Goal: Task Accomplishment & Management: Use online tool/utility

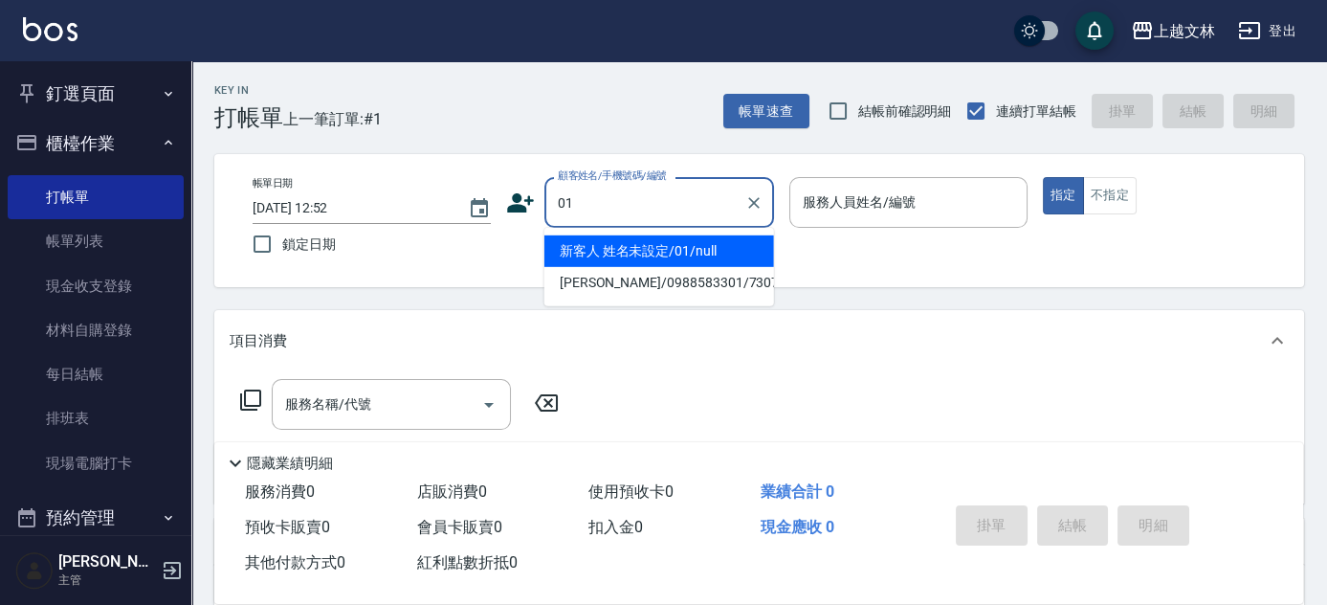
type input "新客人 姓名未設定/01/null"
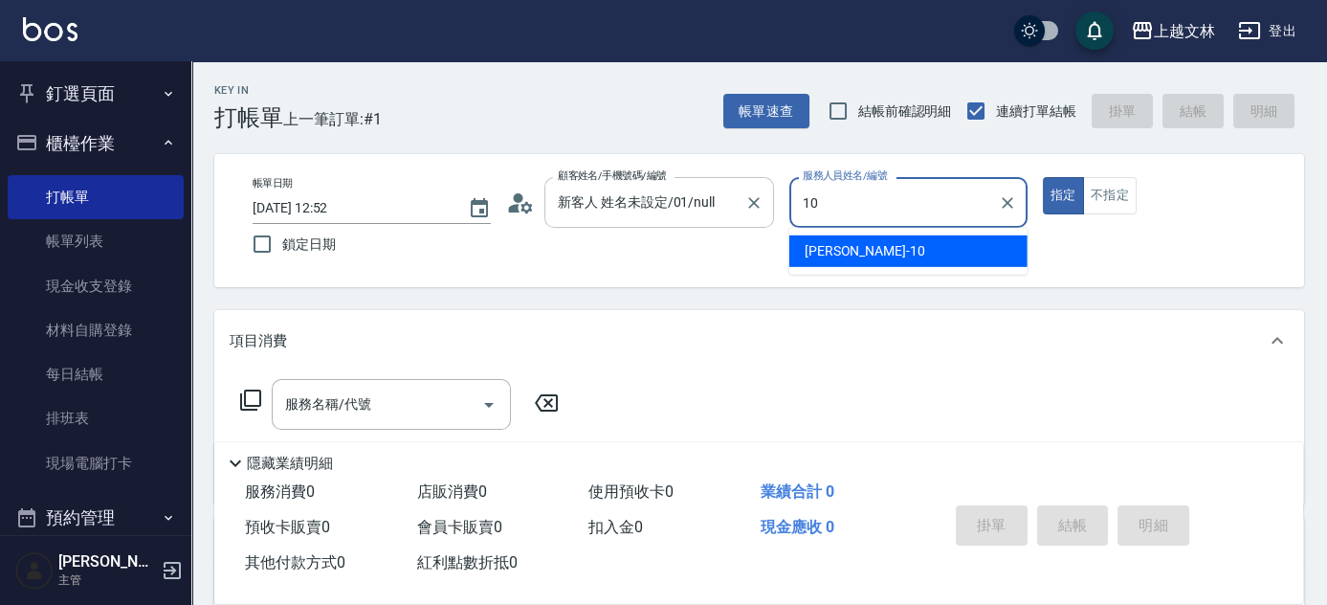
type input "[PERSON_NAME]-10"
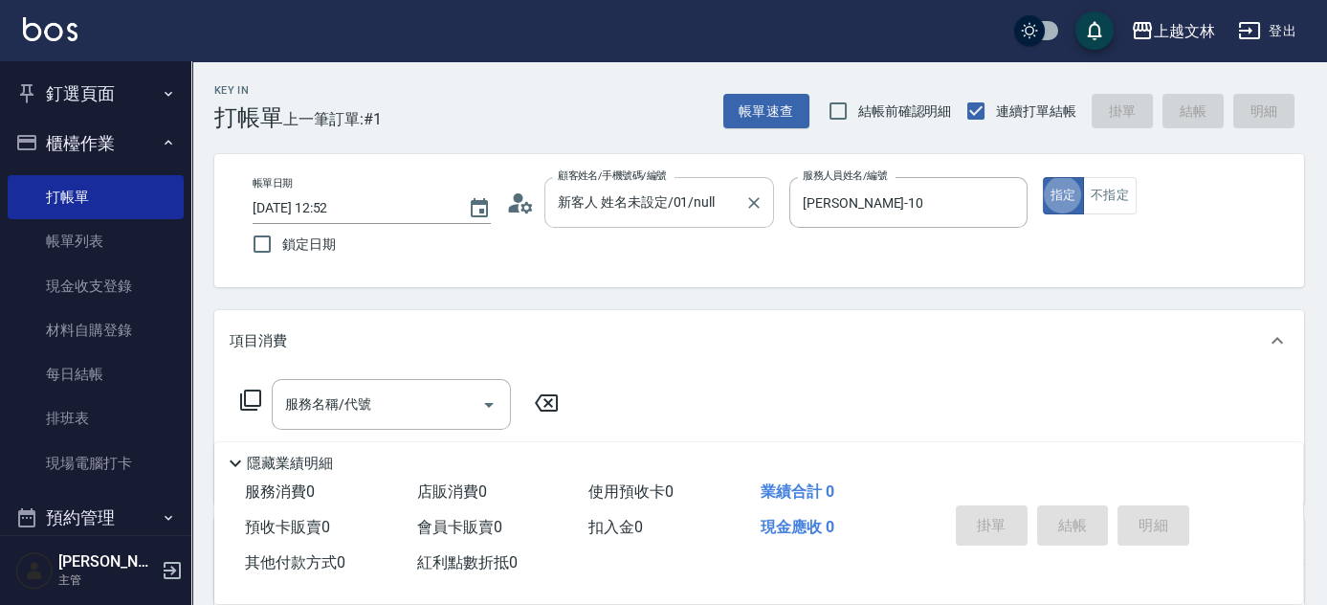
type button "true"
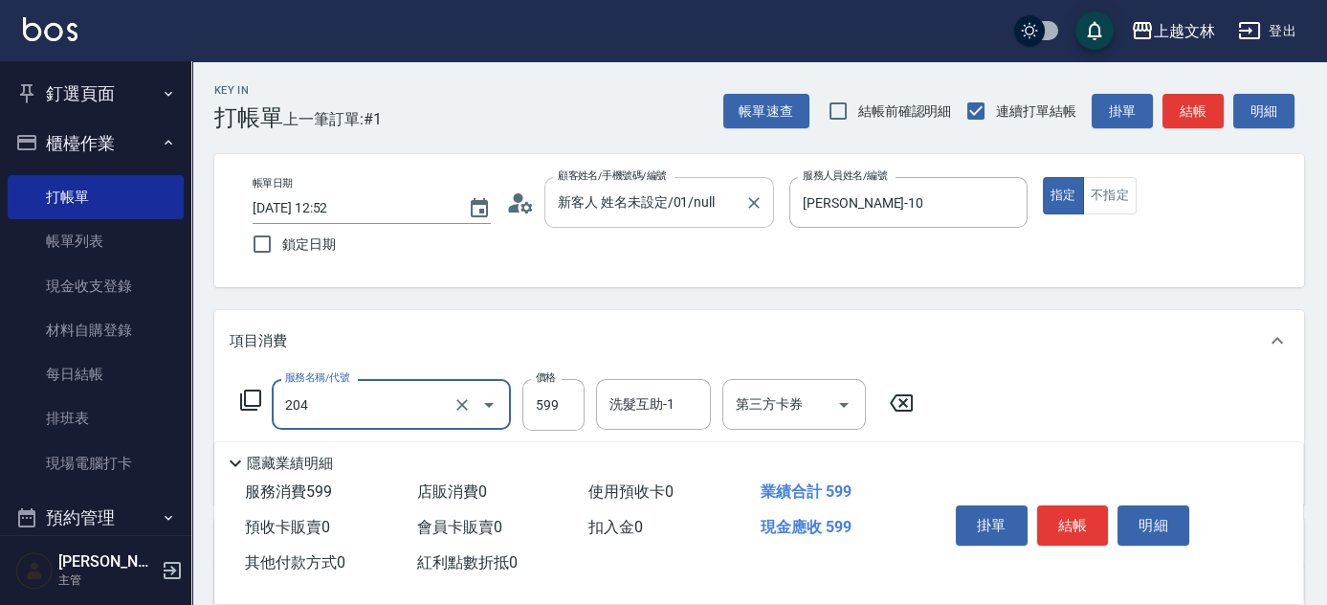
type input "A級洗+剪(204)"
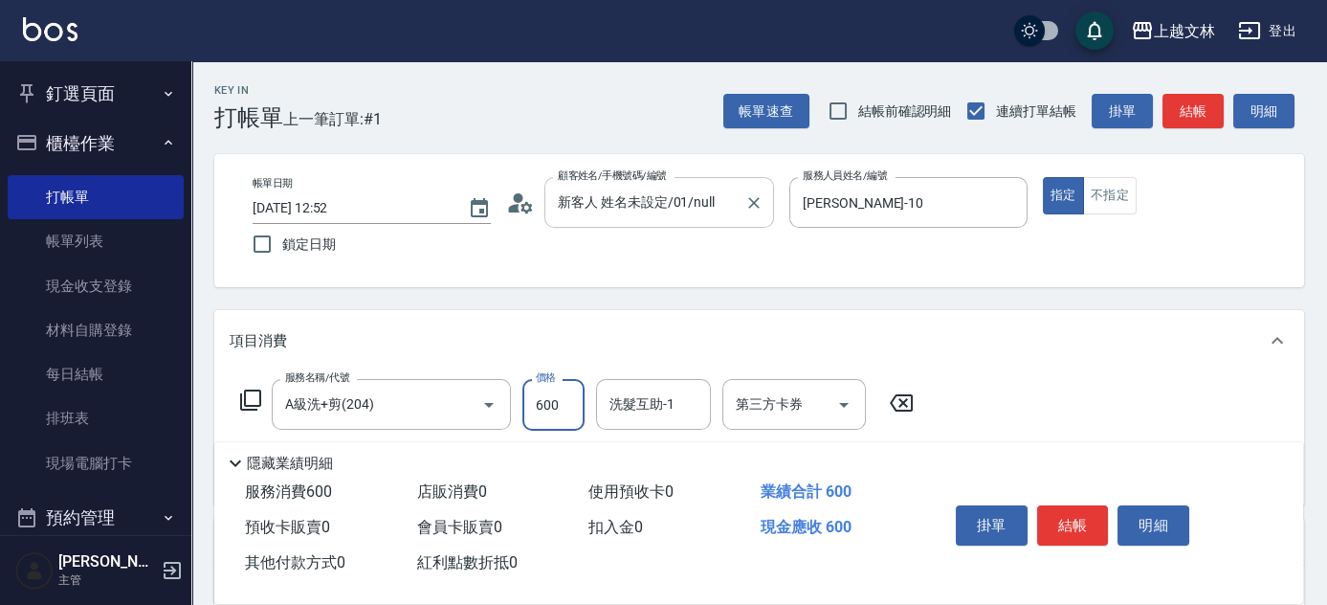
type input "600"
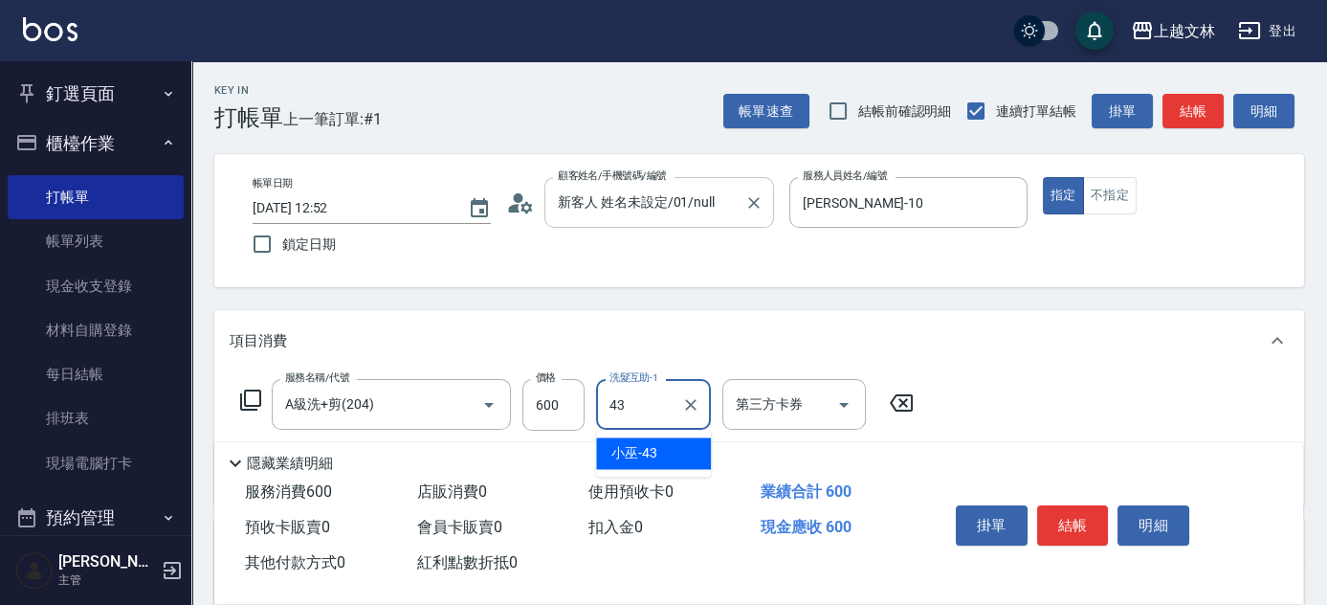
type input "小巫-43"
type input "精油(107)"
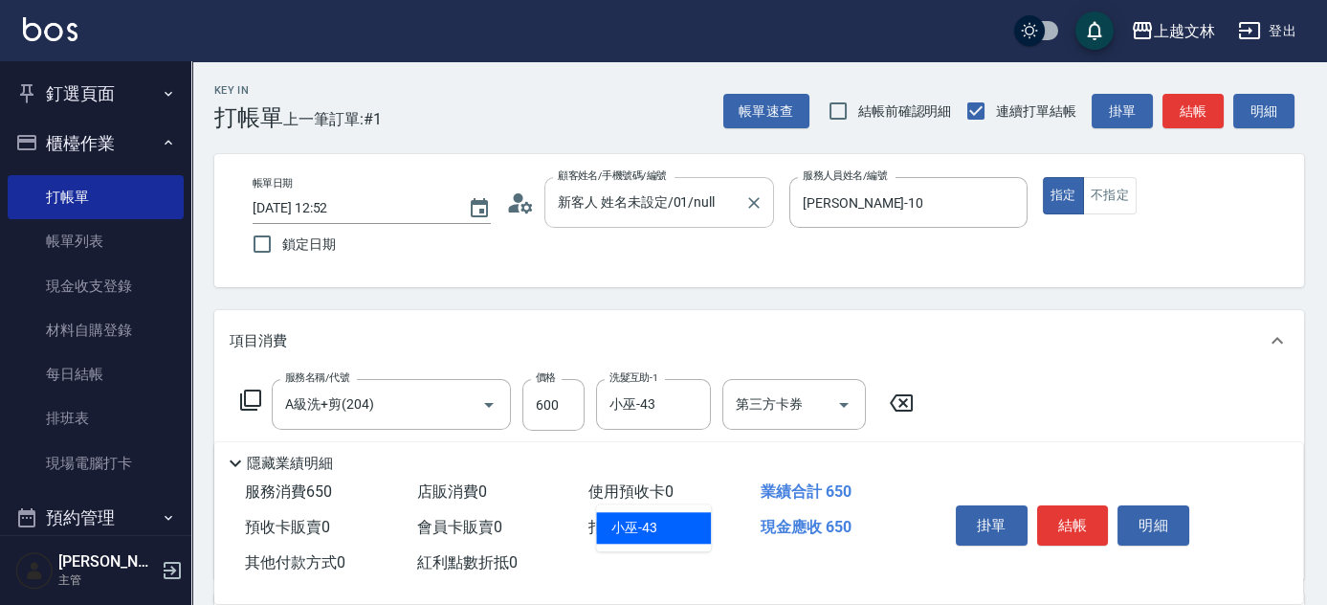
type input "小巫-43"
click at [1087, 528] on button "結帳" at bounding box center [1073, 525] width 72 height 40
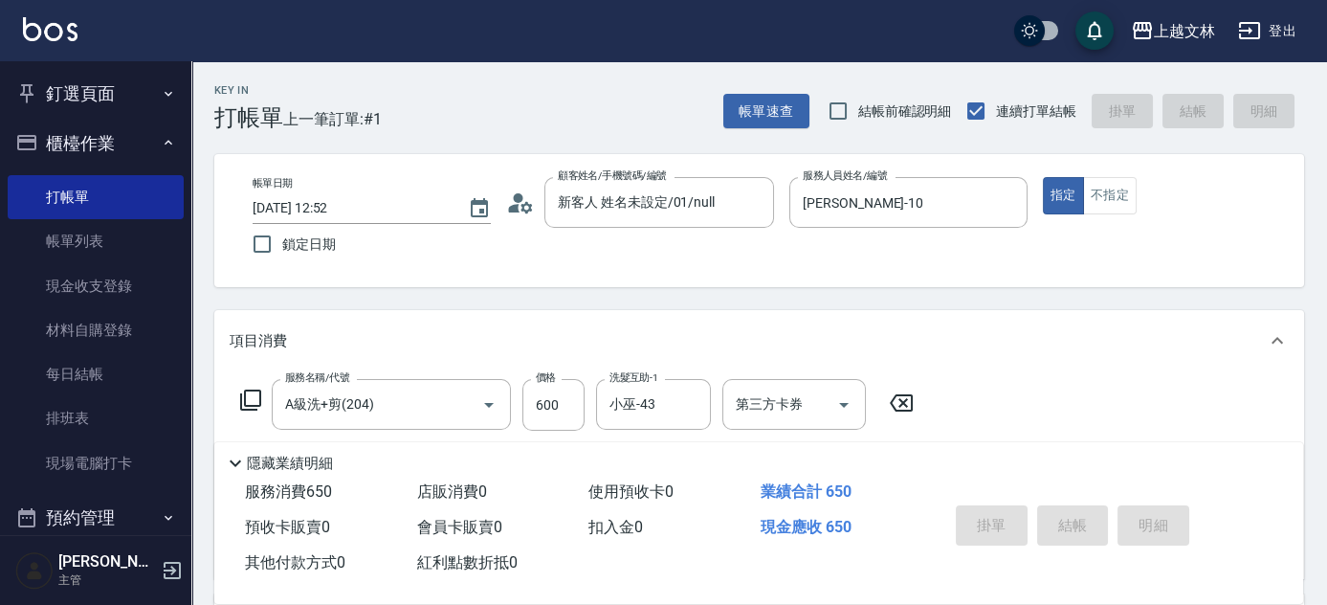
type input "[DATE] 14:30"
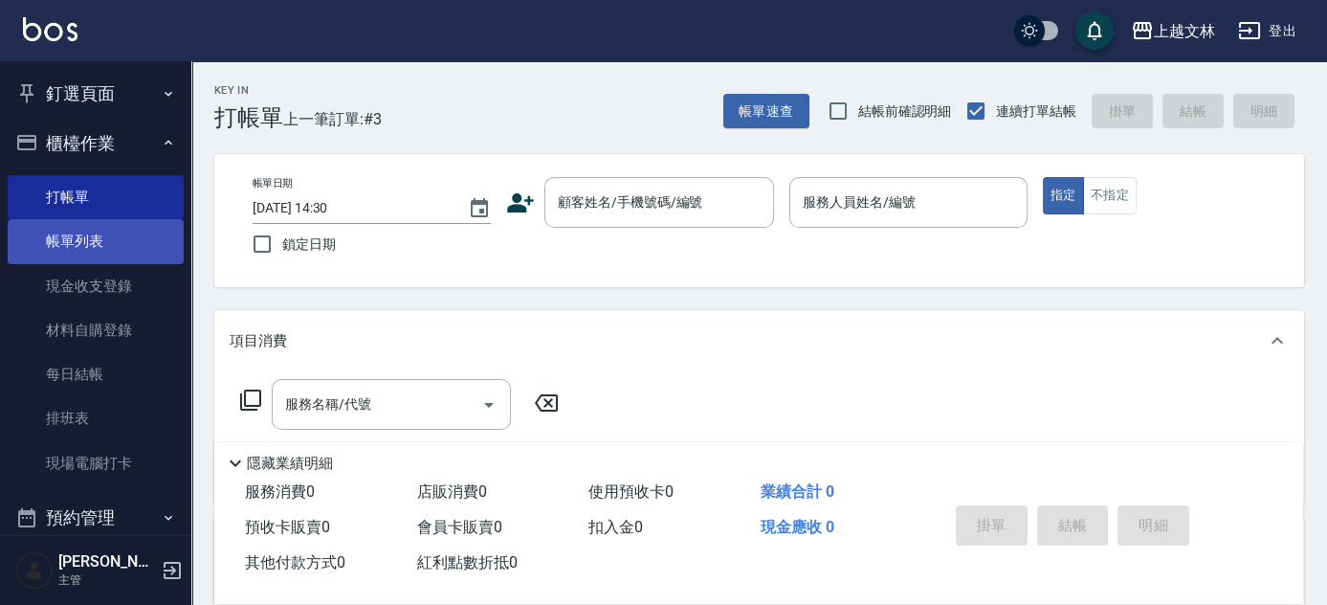
click at [102, 233] on link "帳單列表" at bounding box center [96, 241] width 176 height 44
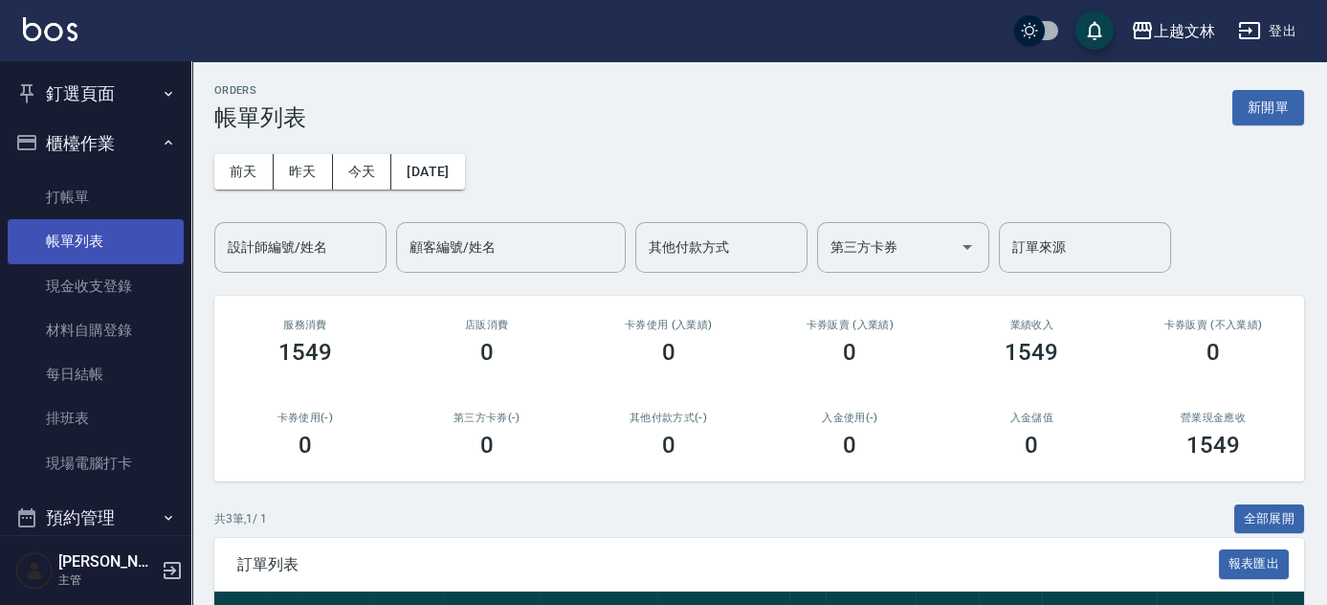
click at [131, 249] on link "帳單列表" at bounding box center [96, 241] width 176 height 44
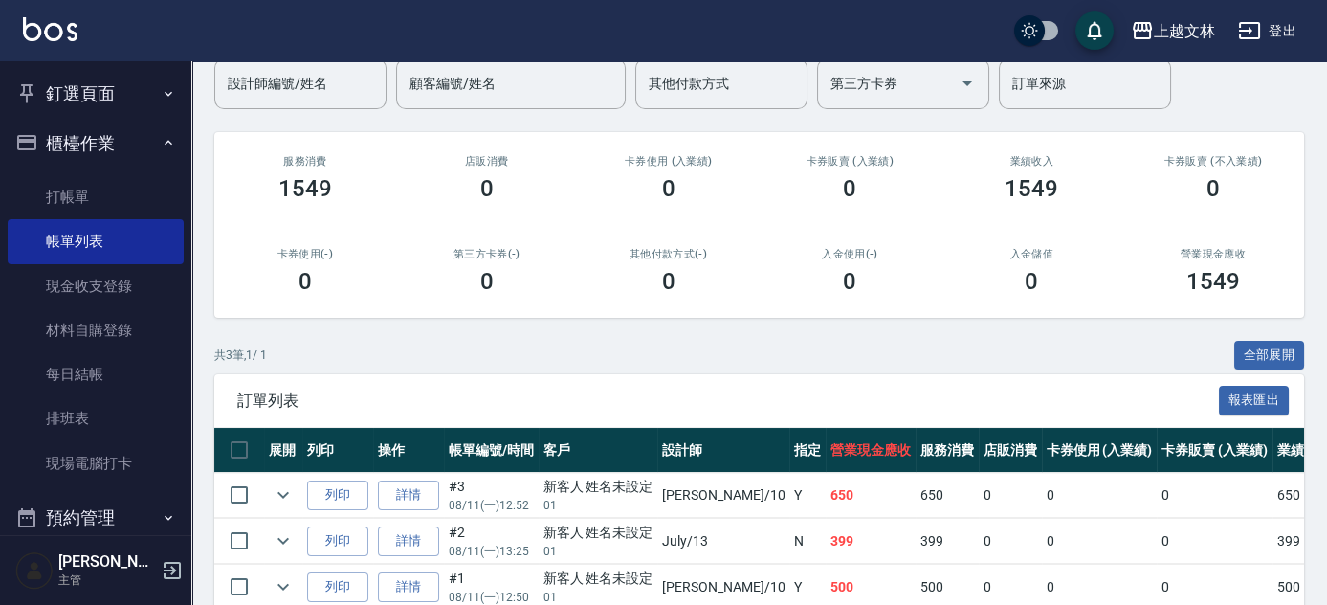
scroll to position [166, 0]
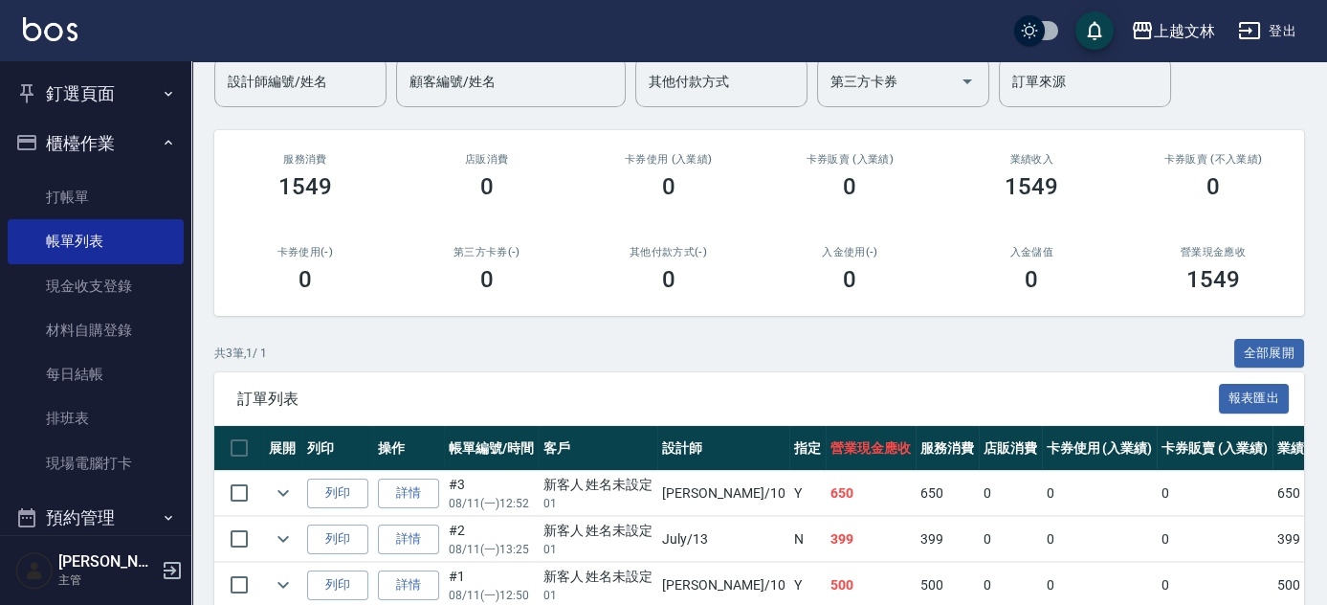
click at [377, 482] on td "詳情" at bounding box center [408, 493] width 71 height 45
click at [332, 484] on button "列印" at bounding box center [337, 493] width 61 height 30
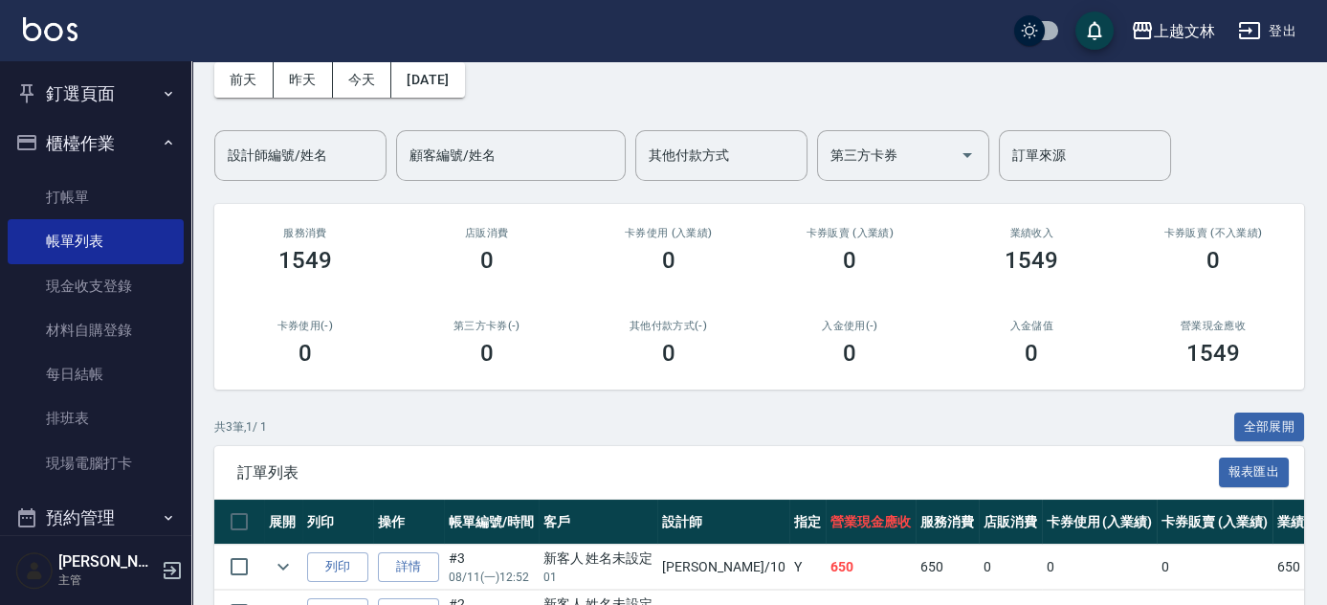
scroll to position [81, 0]
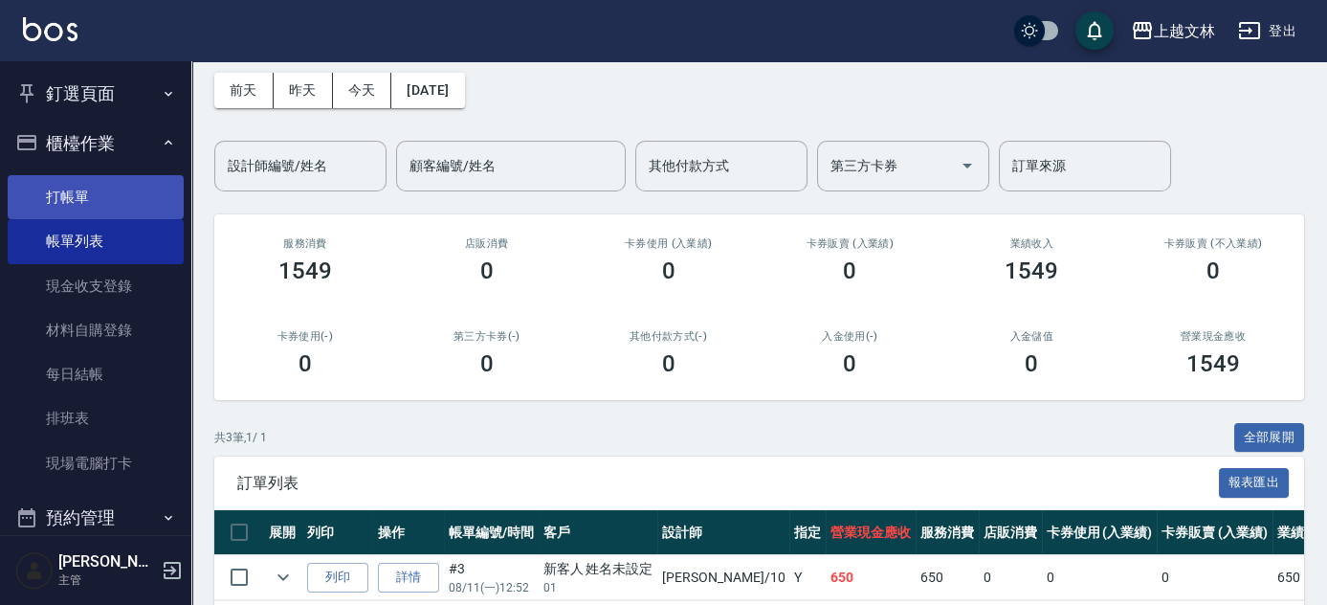
click at [135, 213] on link "打帳單" at bounding box center [96, 197] width 176 height 44
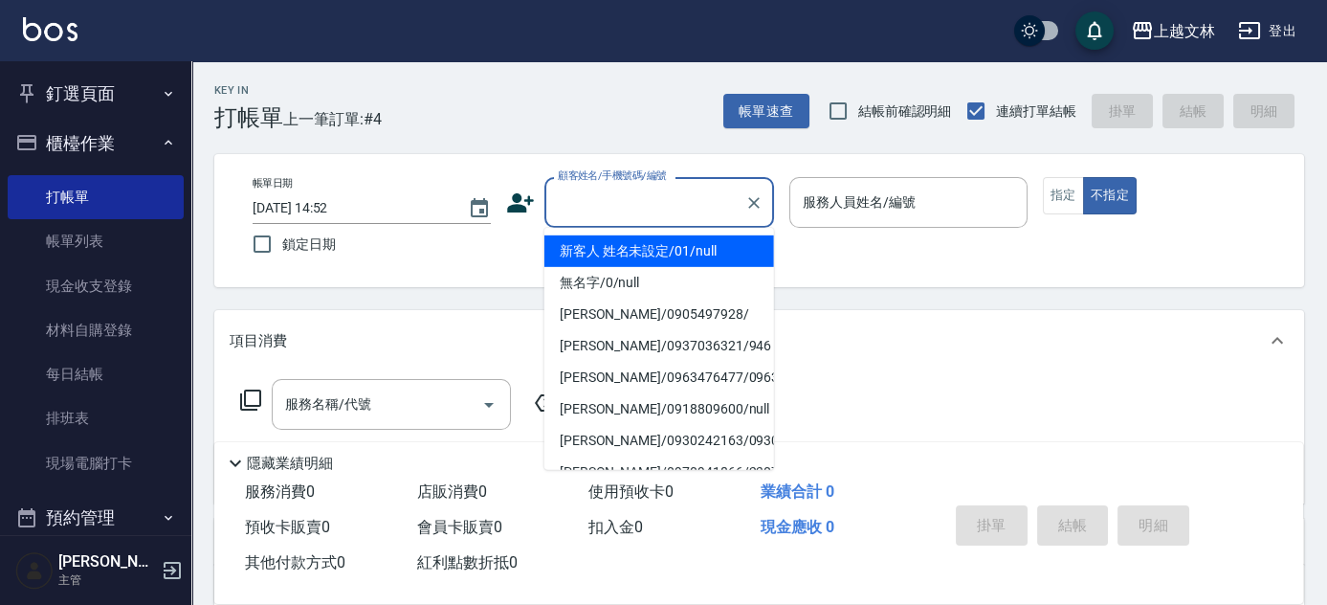
click at [653, 203] on input "顧客姓名/手機號碼/編號" at bounding box center [645, 202] width 184 height 33
click at [659, 264] on li "新客人 姓名未設定/01/null" at bounding box center [659, 251] width 230 height 32
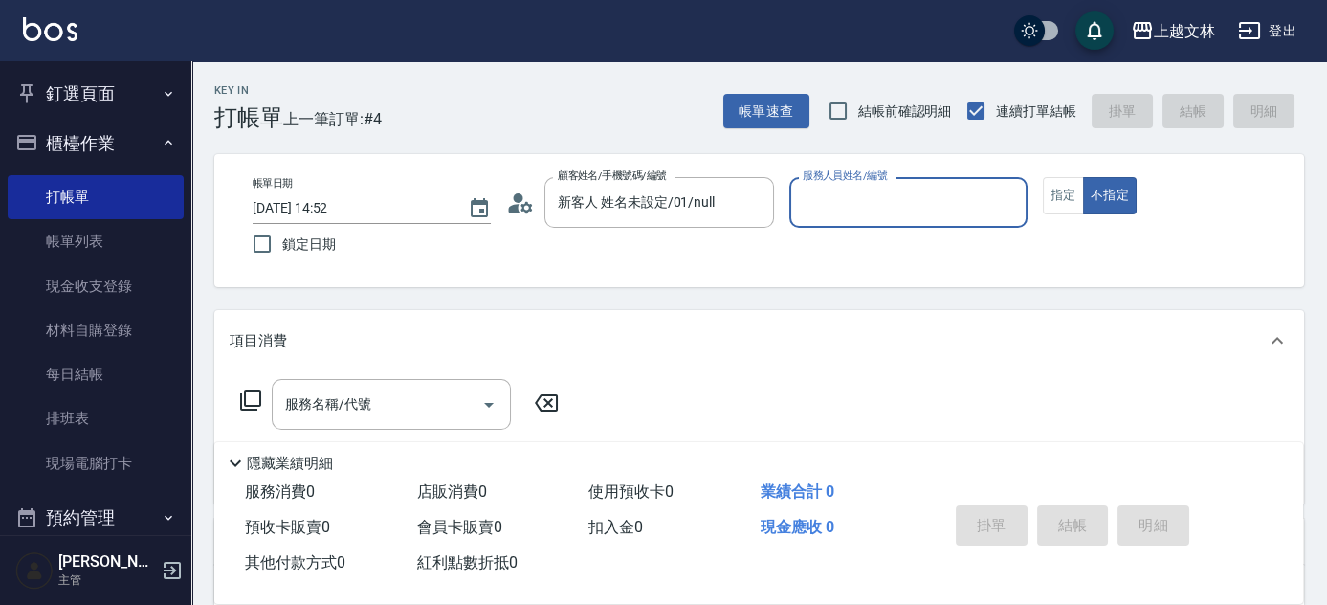
type input "新客人 姓名未設定/01/null"
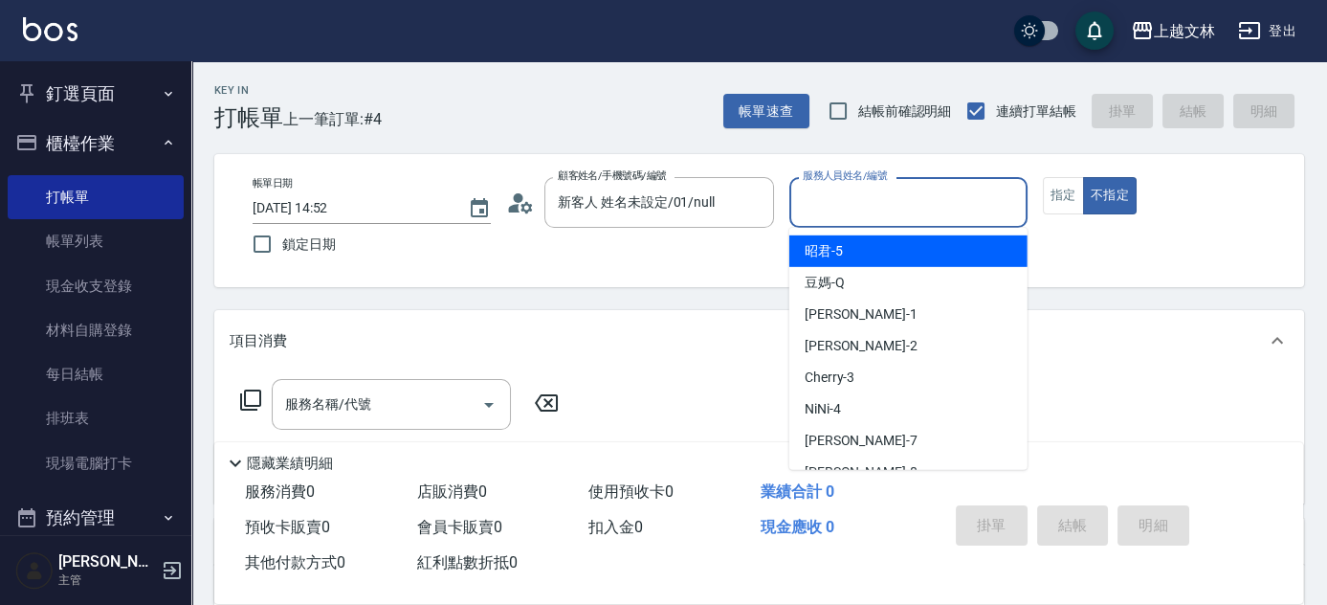
click at [828, 195] on input "服務人員姓名/編號" at bounding box center [908, 202] width 221 height 33
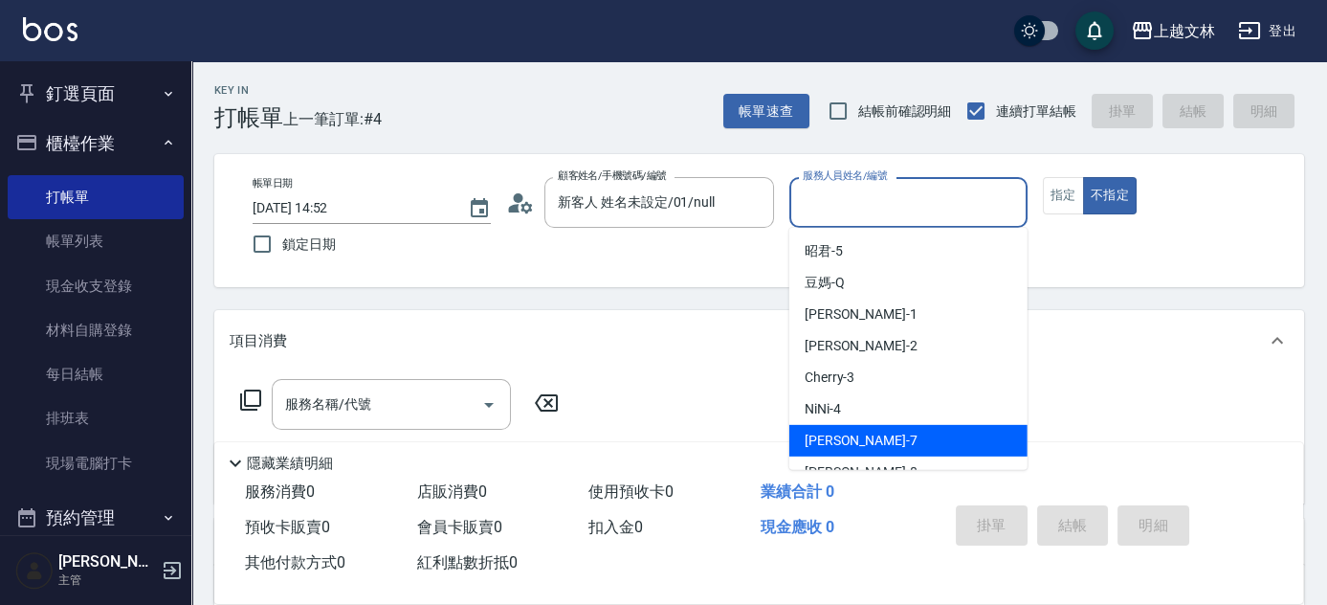
click at [852, 439] on span "Tiffany -7" at bounding box center [861, 441] width 113 height 20
type input "Tiffany-7"
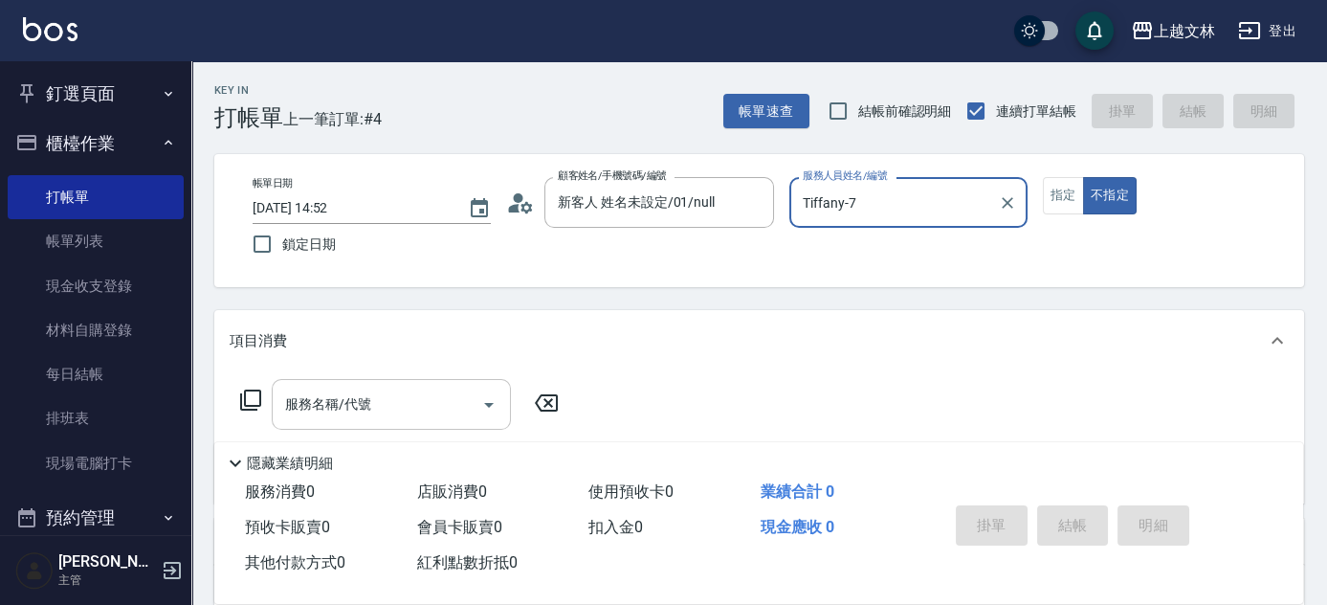
click at [466, 410] on input "服務名稱/代號" at bounding box center [376, 404] width 193 height 33
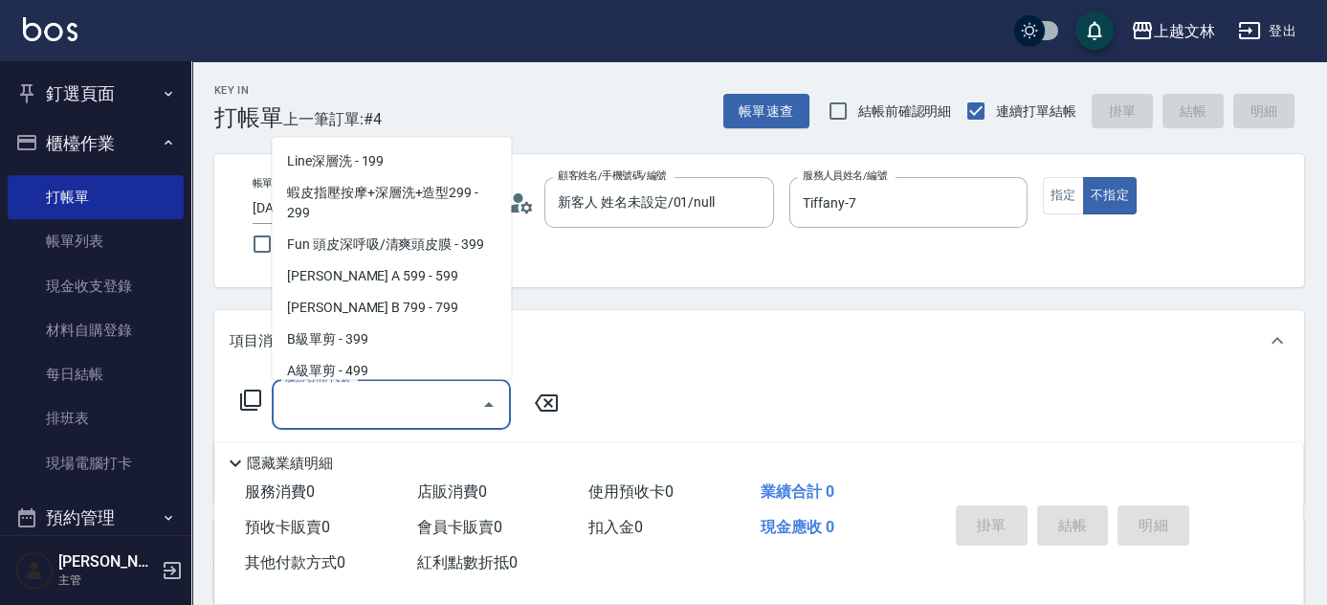
scroll to position [423, 0]
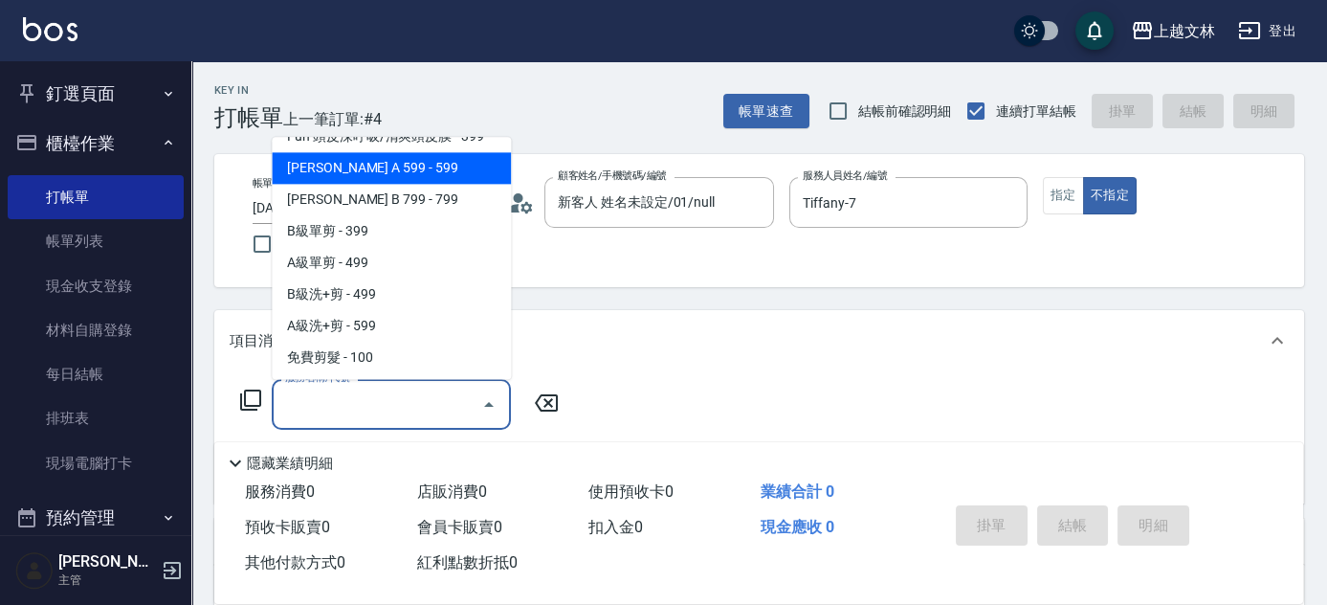
click at [455, 156] on span "[PERSON_NAME] A 599 - 599" at bounding box center [391, 169] width 239 height 32
type input "[PERSON_NAME] A 599(118)"
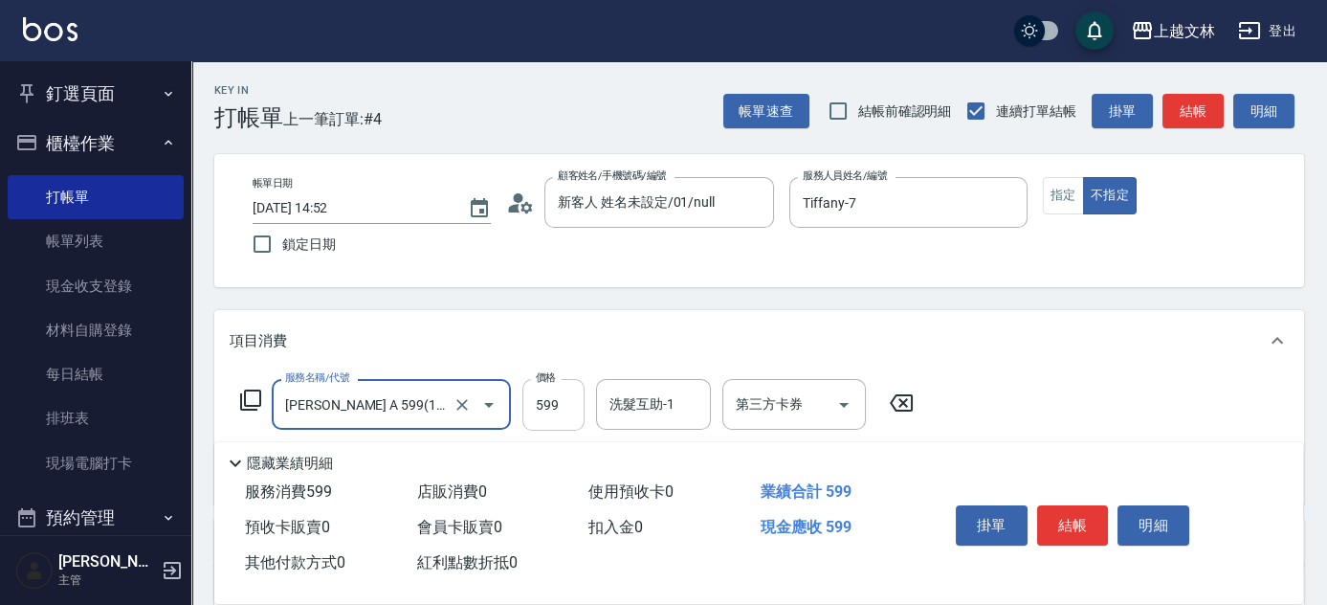
click at [544, 399] on input "599" at bounding box center [553, 405] width 62 height 52
type input "699"
click at [1091, 516] on button "結帳" at bounding box center [1073, 525] width 72 height 40
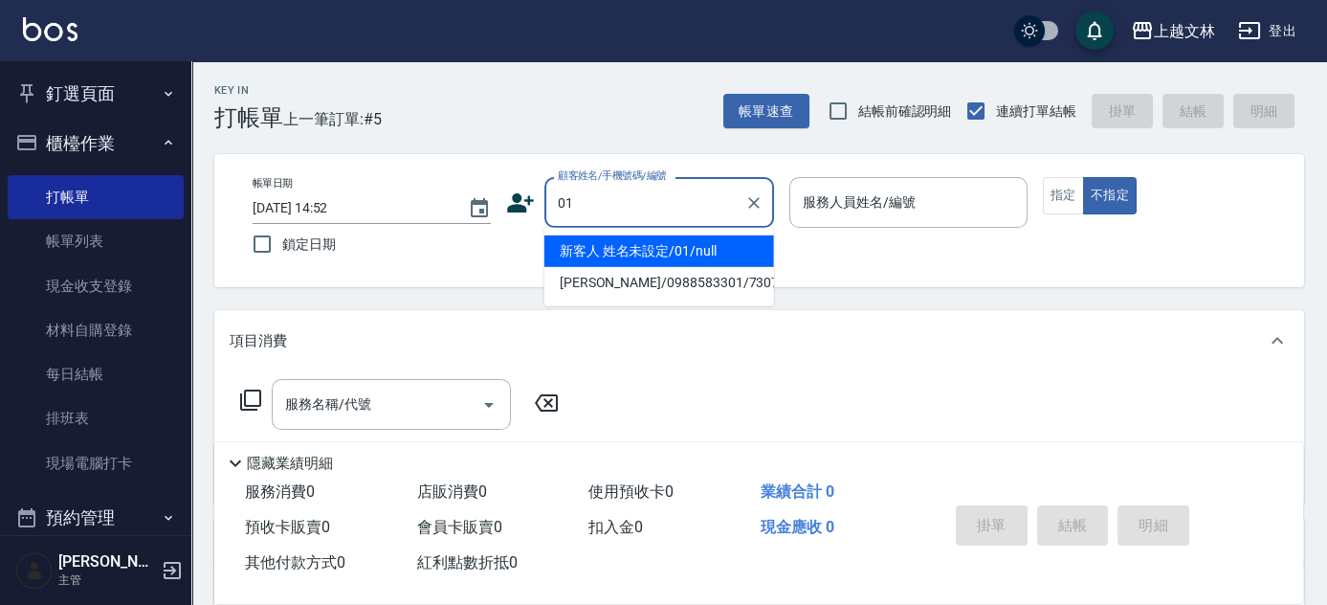
type input "新客人 姓名未設定/01/null"
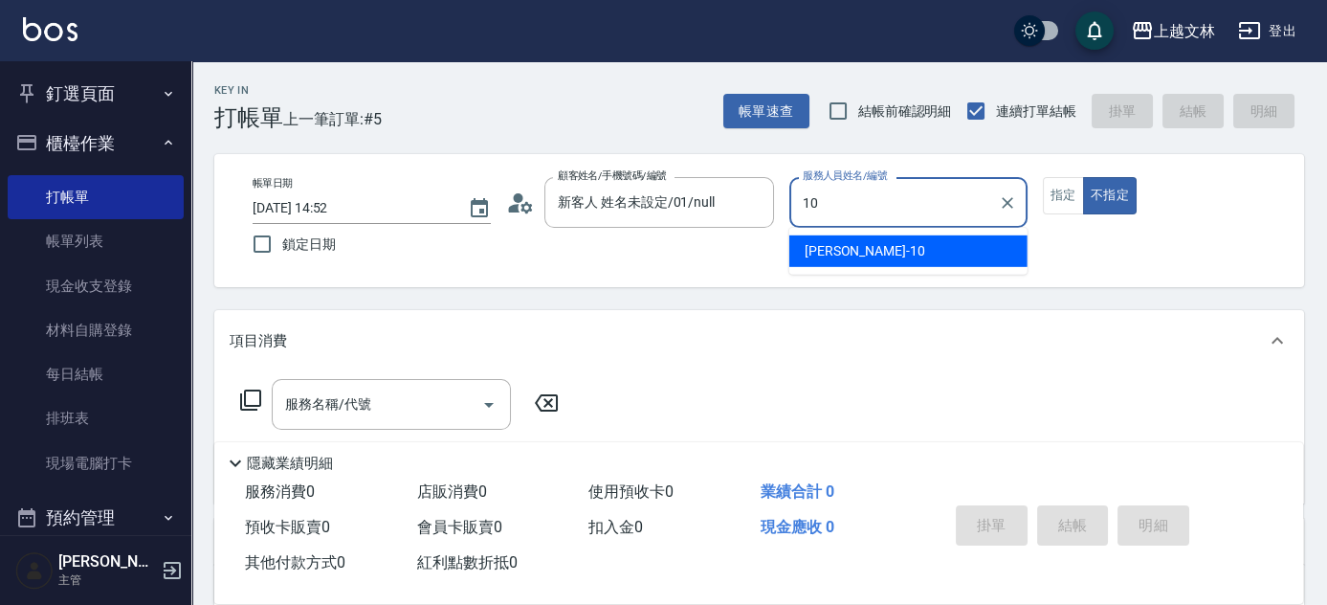
type input "[PERSON_NAME]-10"
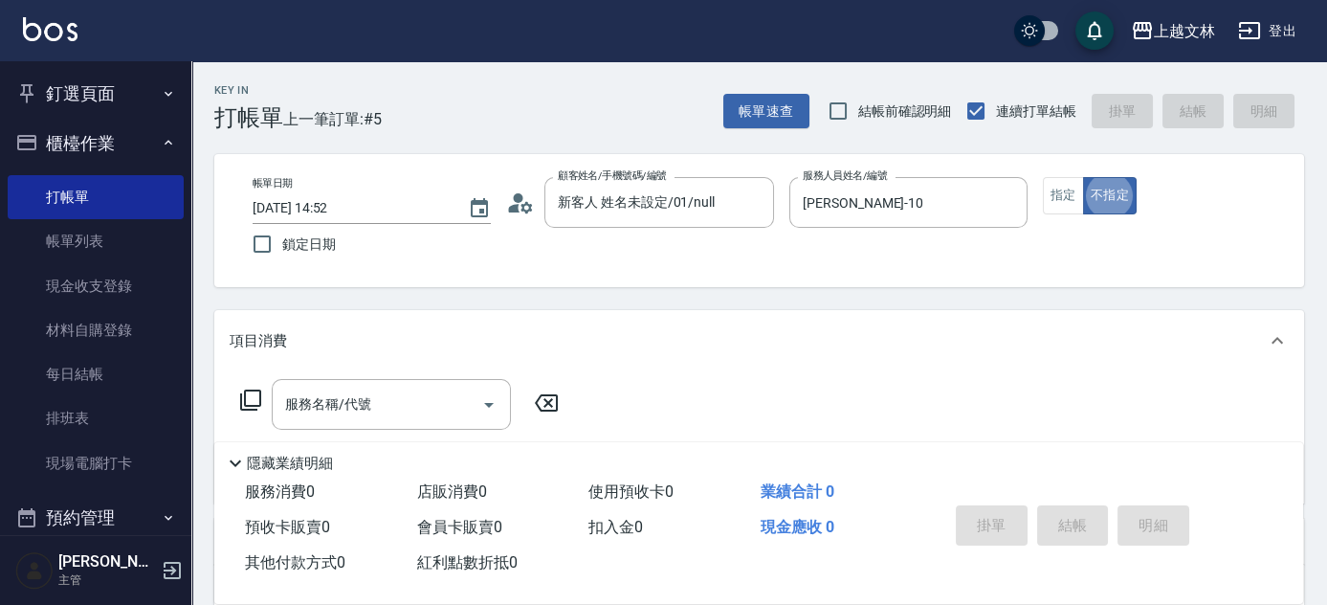
type button "false"
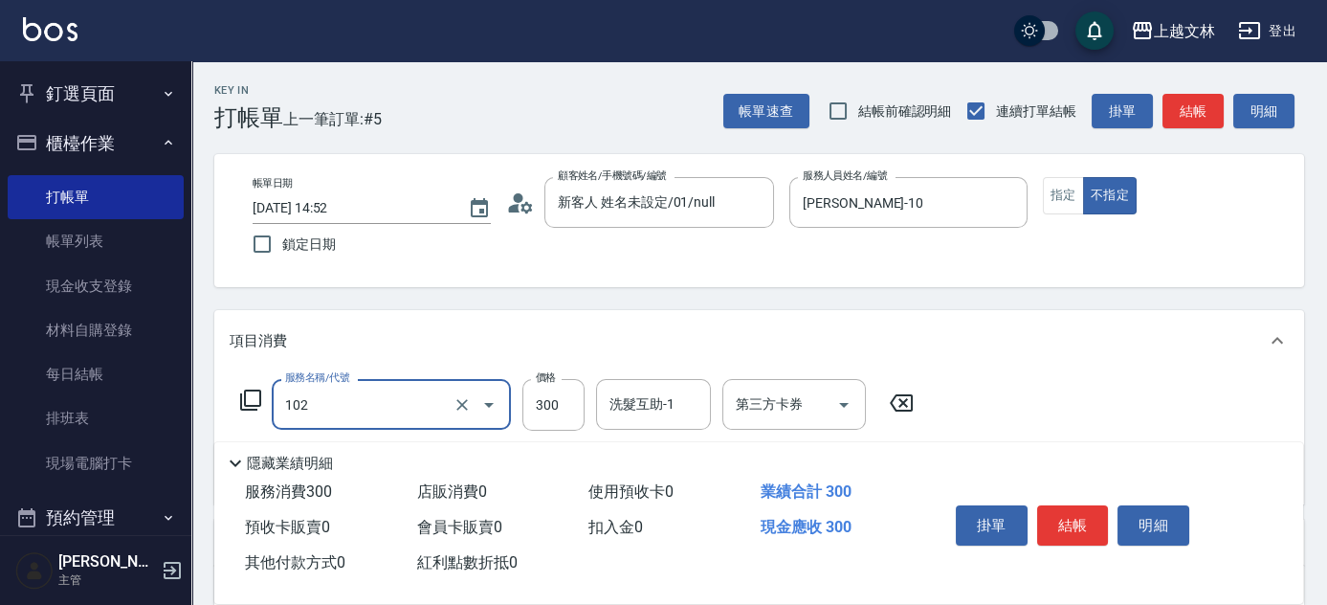
type input "精油洗髮(102)"
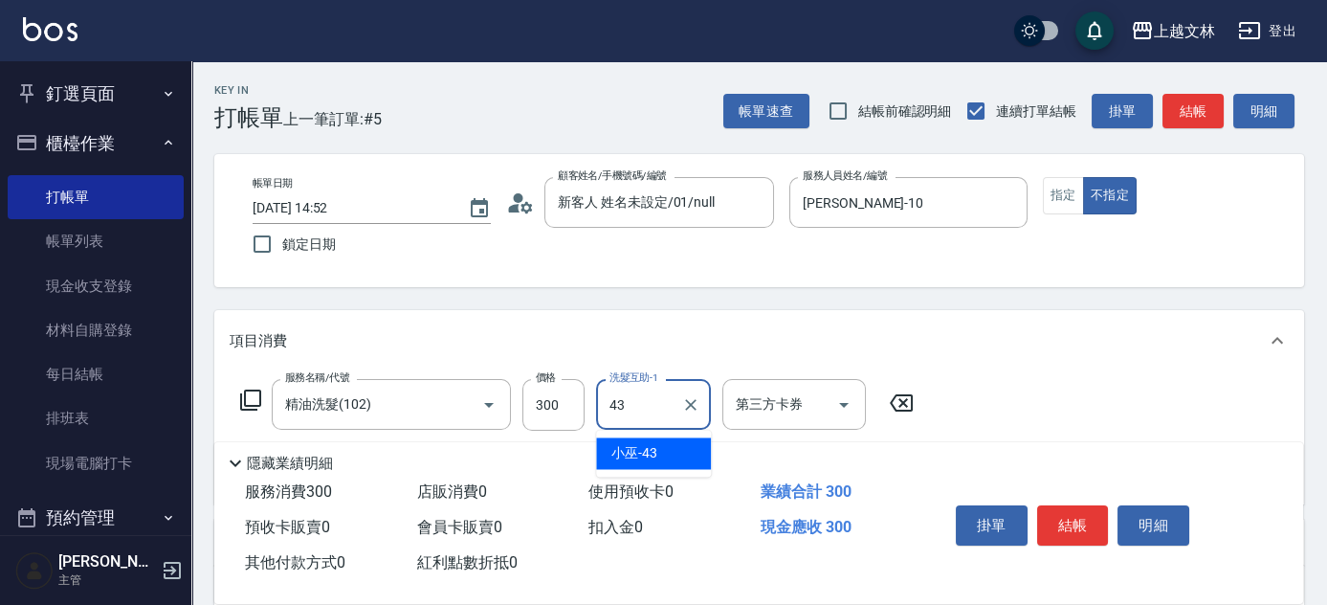
type input "小巫-43"
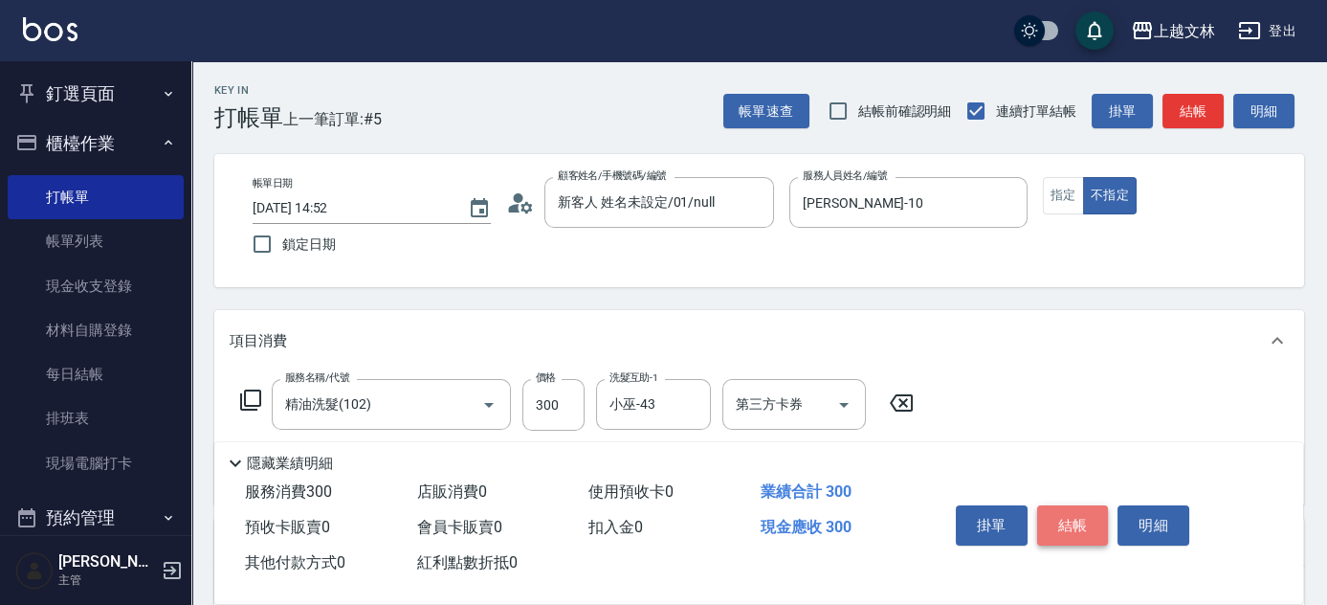
click at [1074, 509] on button "結帳" at bounding box center [1073, 525] width 72 height 40
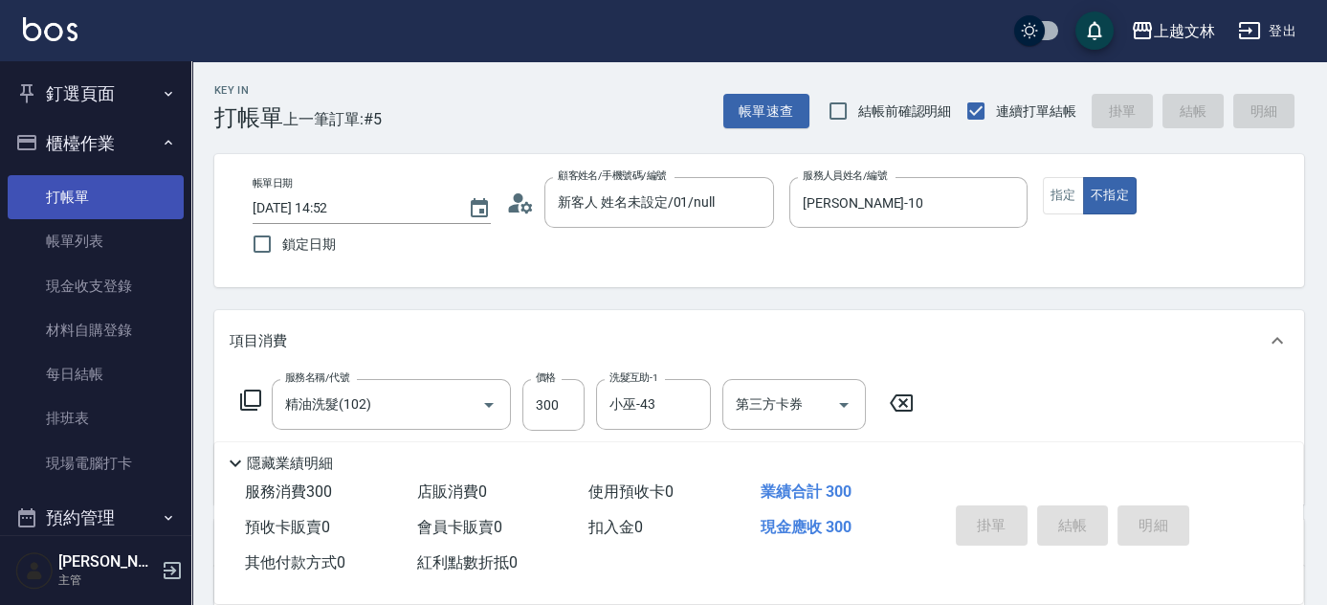
type input "[DATE] 15:15"
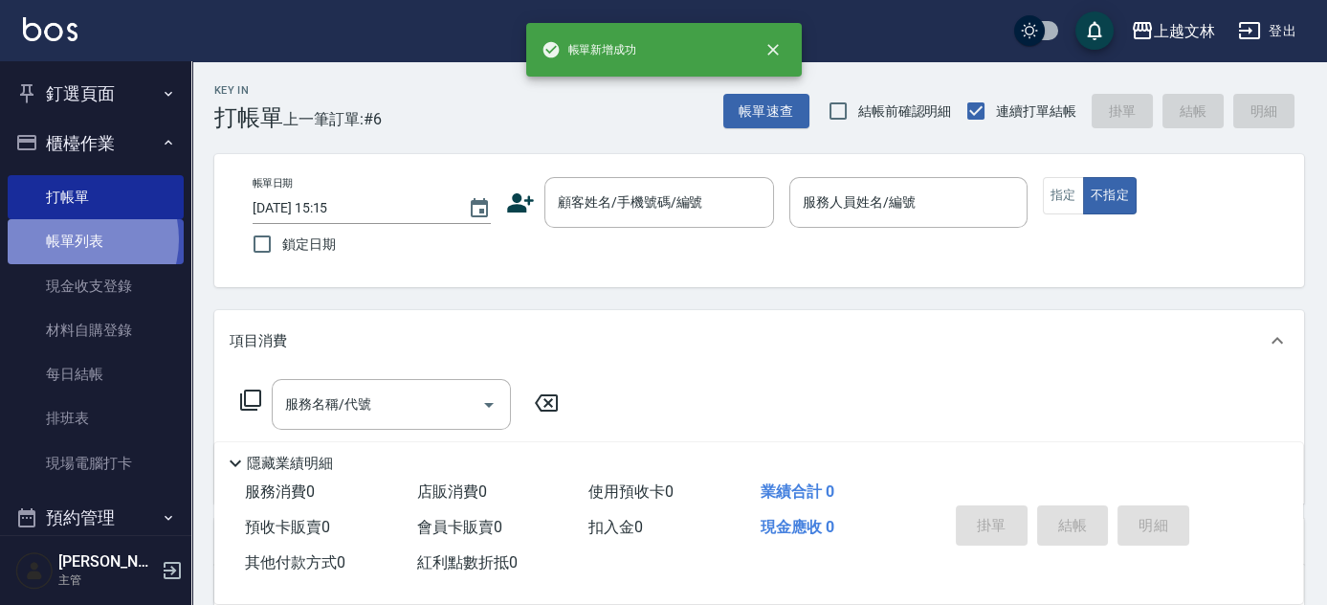
click at [72, 239] on link "帳單列表" at bounding box center [96, 241] width 176 height 44
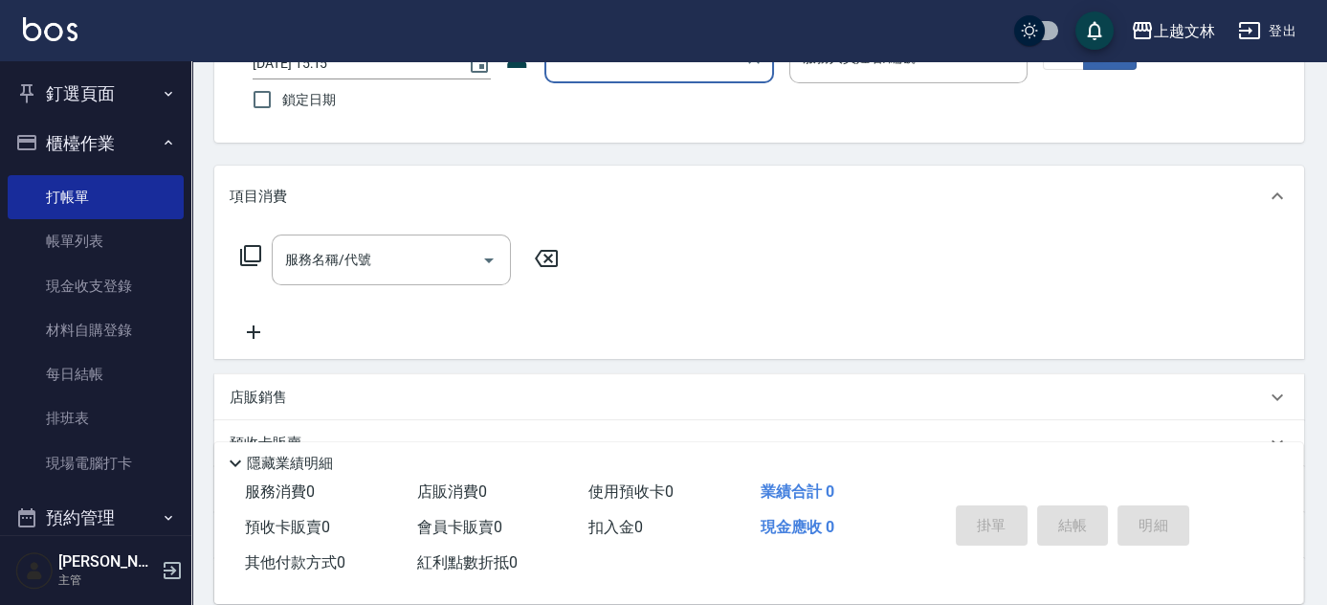
scroll to position [155, 0]
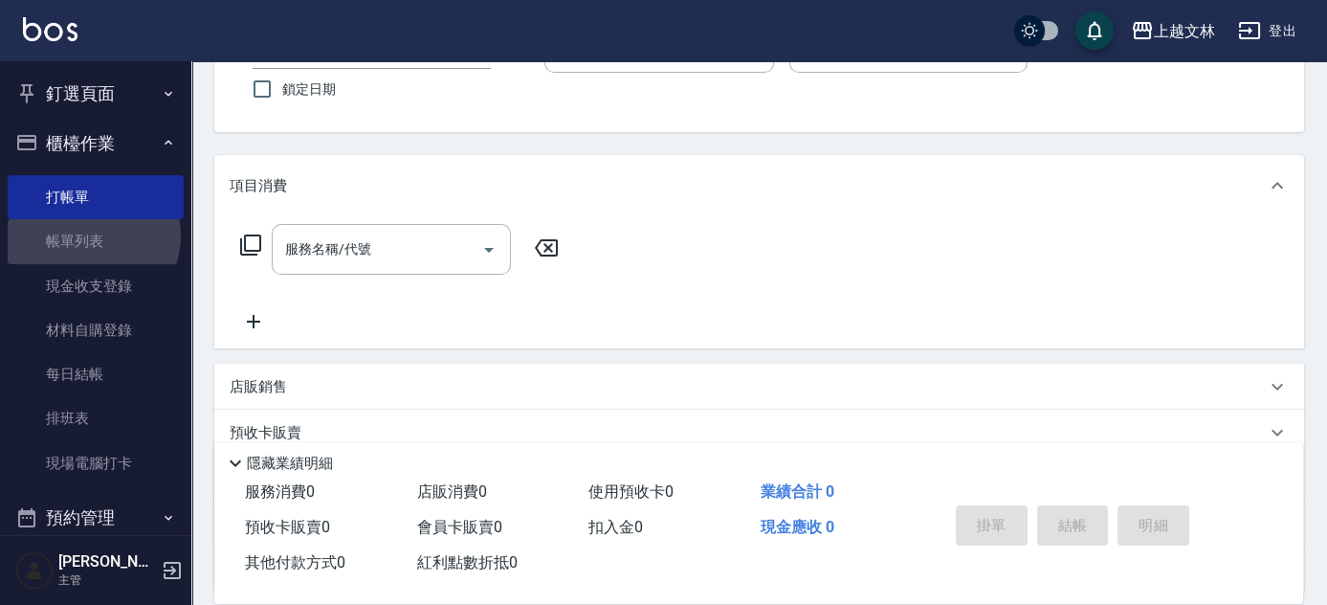
drag, startPoint x: 89, startPoint y: 235, endPoint x: 1322, endPoint y: 316, distance: 1235.1
click at [90, 235] on link "帳單列表" at bounding box center [96, 241] width 176 height 44
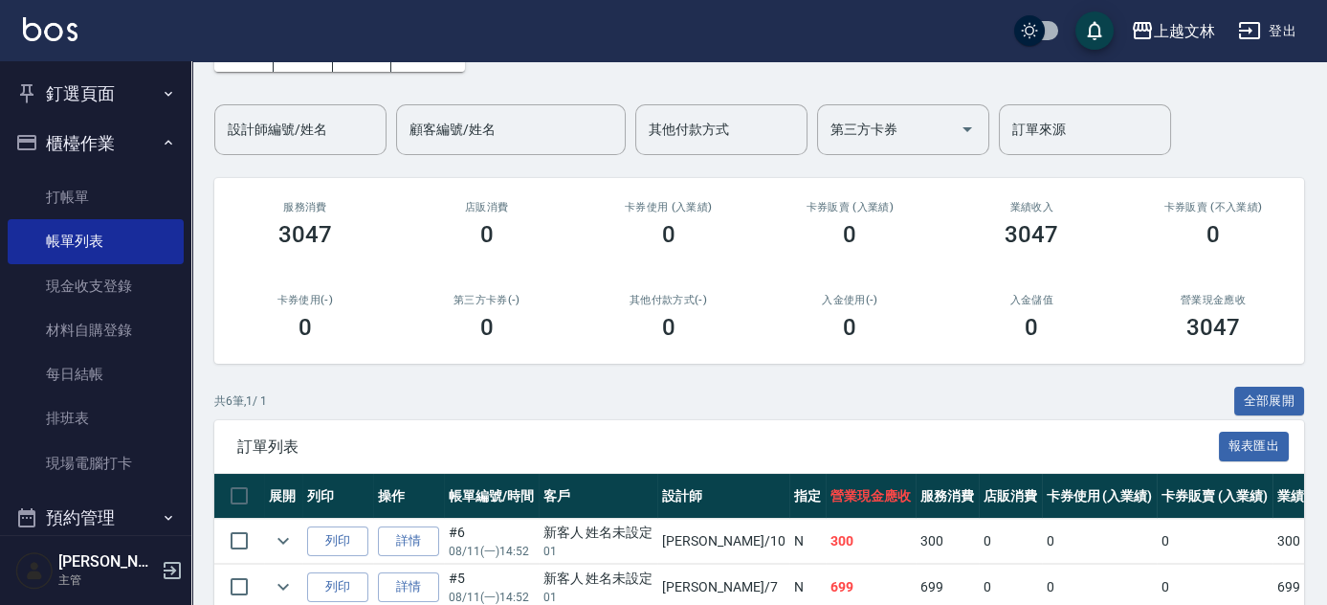
scroll to position [143, 0]
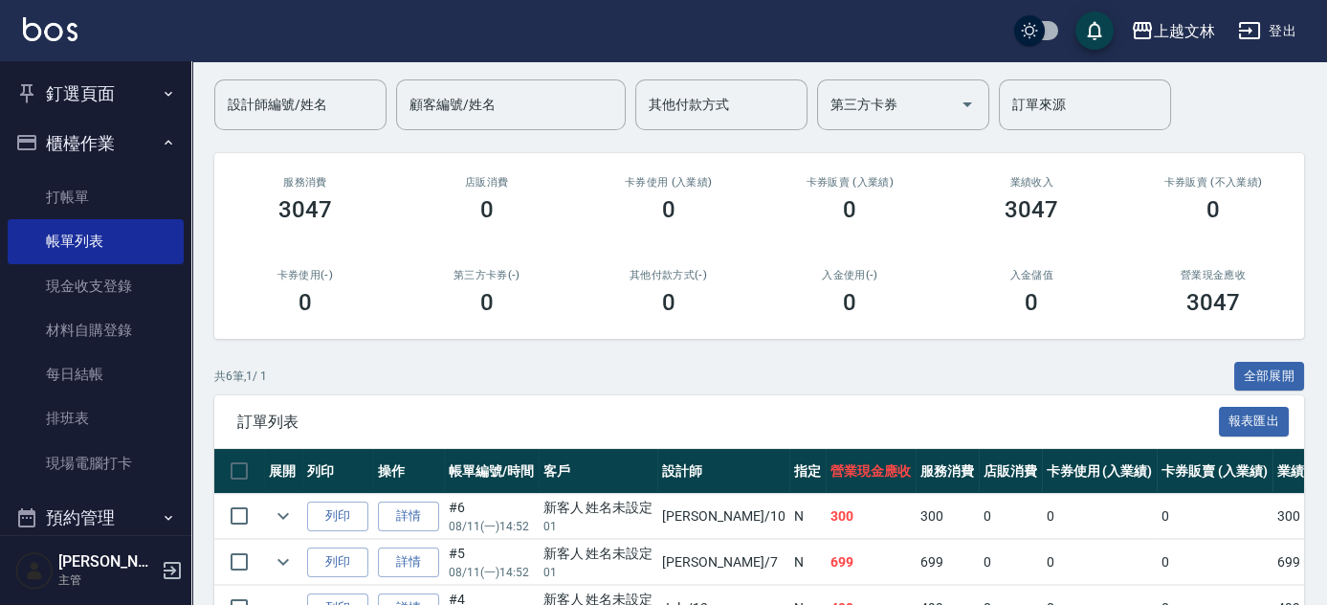
click at [369, 524] on td "列印" at bounding box center [337, 516] width 71 height 45
click at [344, 513] on button "列印" at bounding box center [337, 516] width 61 height 30
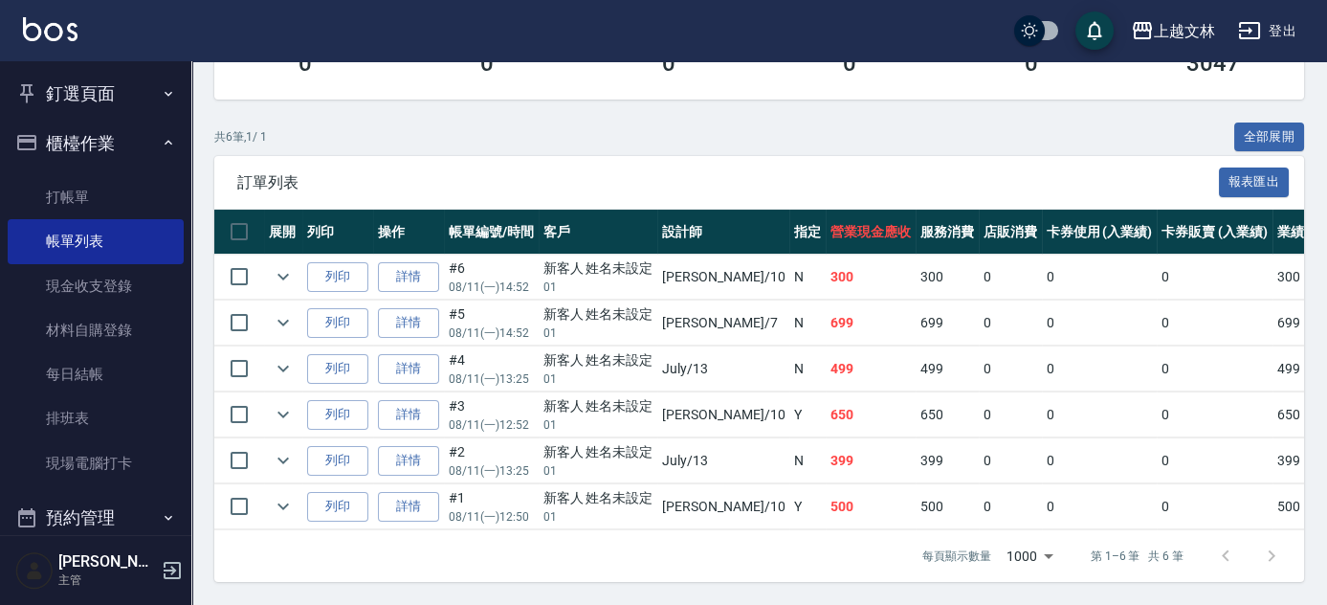
scroll to position [391, 0]
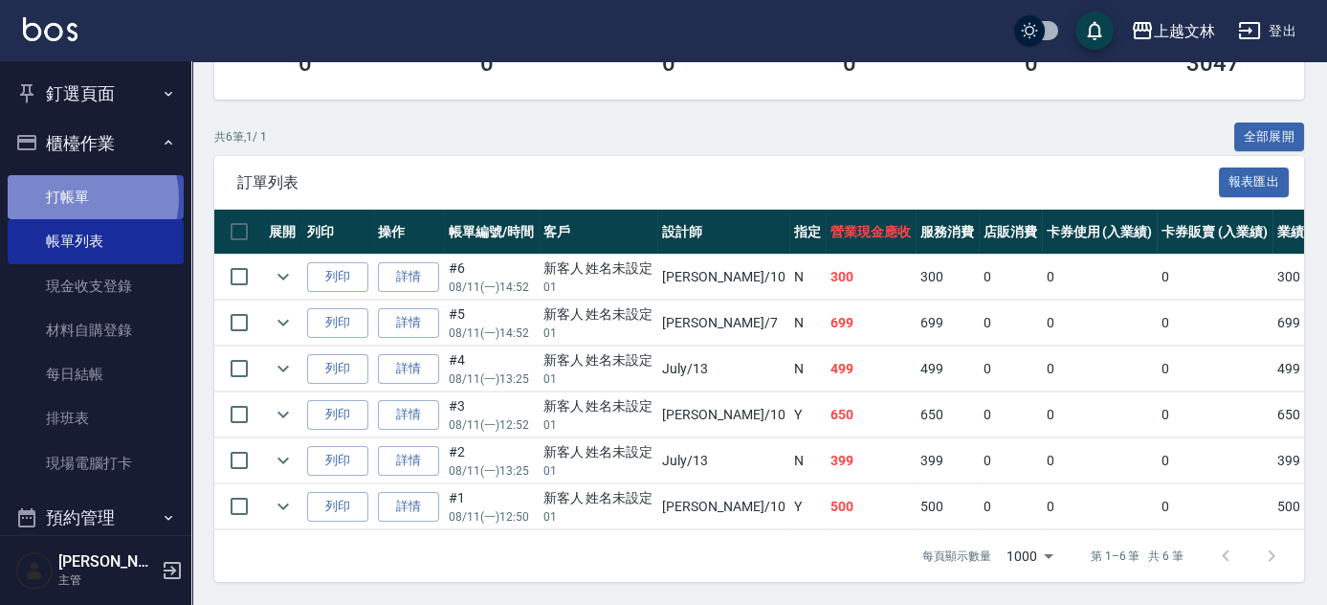
click at [81, 198] on link "打帳單" at bounding box center [96, 197] width 176 height 44
